Goal: Book appointment/travel/reservation

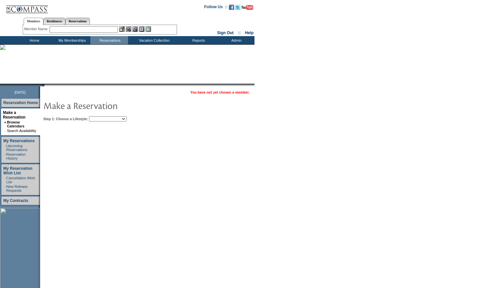
click at [110, 112] on img at bounding box center [108, 105] width 131 height 13
click at [112, 118] on select "Beach Leisure Metropolitan Mountain OIAL for Adventure OIAL for Couples OIAL fo…" at bounding box center [107, 118] width 37 height 5
select select "Beach"
click at [100, 117] on select "Beach Leisure Metropolitan Mountain OIAL for Adventure OIAL for Couples OIAL fo…" at bounding box center [107, 118] width 37 height 5
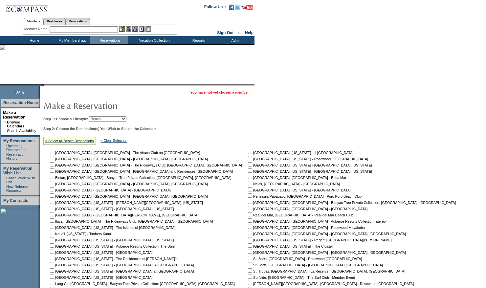
click at [54, 241] on input "checkbox" at bounding box center [52, 239] width 4 height 4
checkbox input "true"
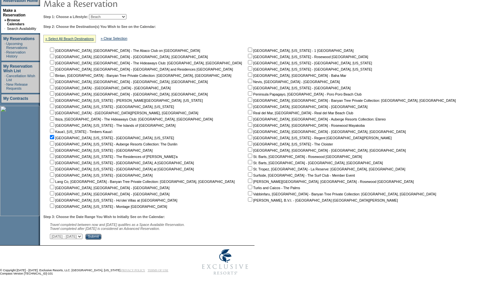
scroll to position [106, 0]
click at [101, 236] on input "Submit" at bounding box center [93, 237] width 16 height 6
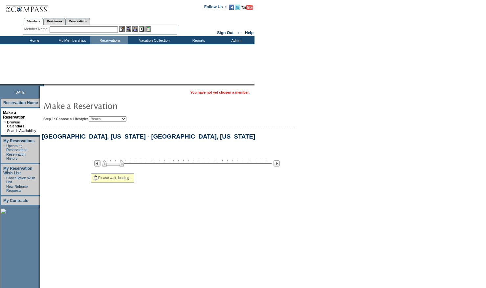
scroll to position [64, 0]
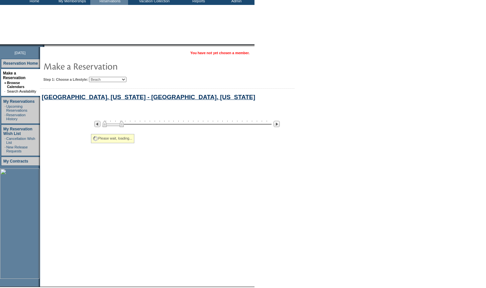
select select "Beach"
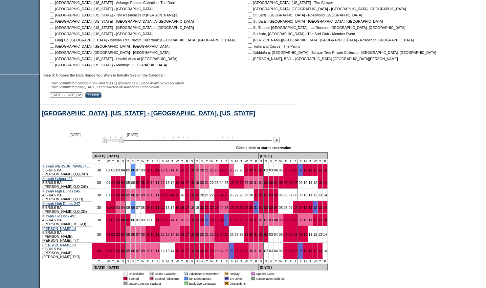
scroll to position [279, 0]
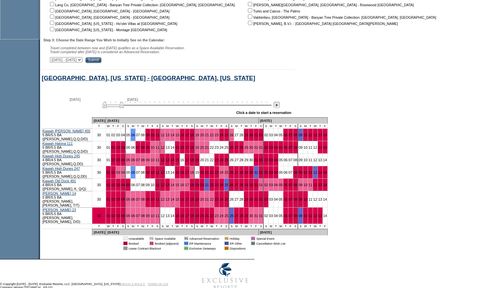
click at [278, 108] on img at bounding box center [276, 105] width 6 height 6
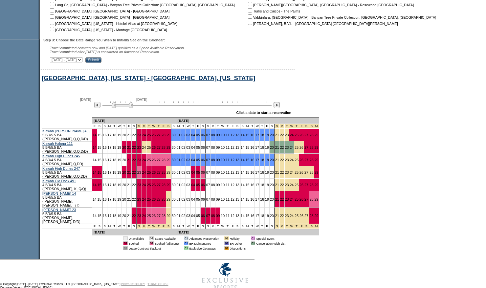
click at [278, 108] on img at bounding box center [276, 105] width 6 height 6
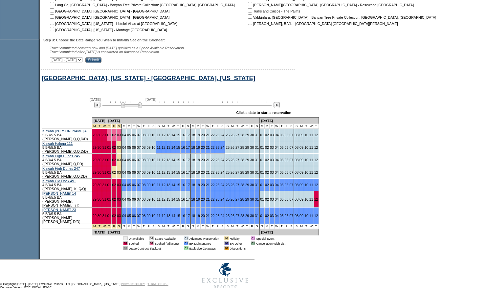
click at [278, 108] on img at bounding box center [276, 105] width 6 height 6
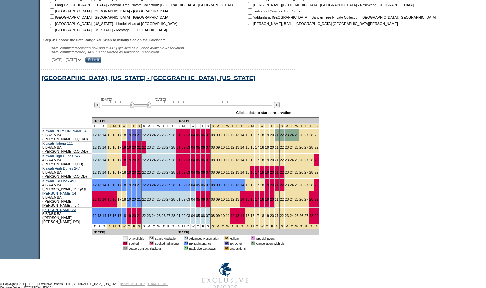
click at [278, 108] on img at bounding box center [276, 105] width 6 height 6
